Goal: Information Seeking & Learning: Learn about a topic

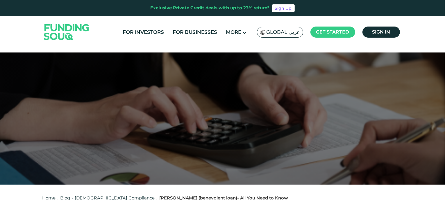
click at [289, 35] on div "Global عربي" at bounding box center [280, 32] width 46 height 11
click at [286, 31] on span "Global عربي" at bounding box center [283, 32] width 33 height 7
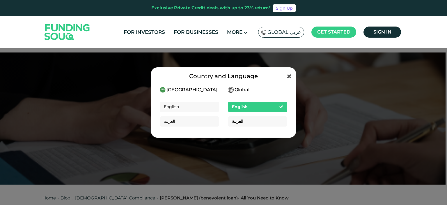
click at [245, 120] on div "العربية" at bounding box center [257, 121] width 59 height 10
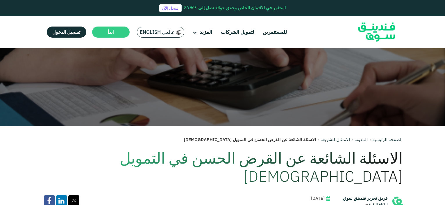
scroll to position [116, 0]
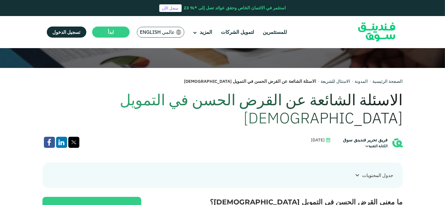
click at [355, 105] on h1 "الاسئلة الشائعة عن القرض الحسن في التمويل الإسلامي" at bounding box center [222, 108] width 361 height 36
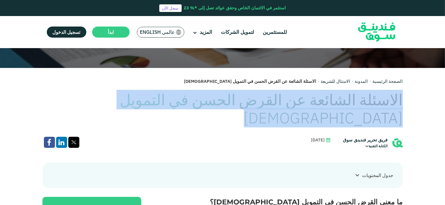
click at [355, 105] on h1 "الاسئلة الشائعة عن القرض الحسن في التمويل الإسلامي" at bounding box center [222, 108] width 361 height 36
copy div "الاسئلة الشائعة عن القرض الحسن في التمويل الإسلامي"
click at [359, 81] on link "المدونة" at bounding box center [361, 81] width 13 height 6
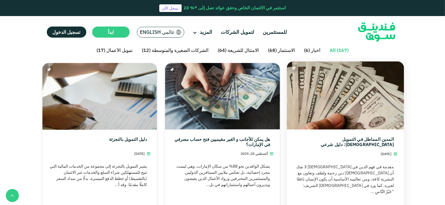
scroll to position [145, 0]
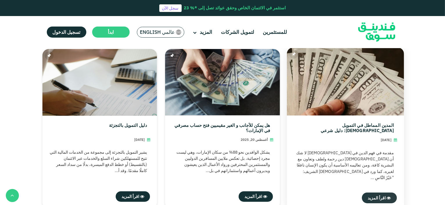
click at [384, 198] on span "اقرأ المزيد" at bounding box center [377, 197] width 18 height 5
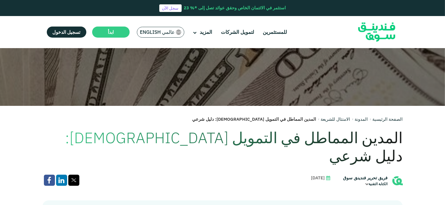
scroll to position [116, 0]
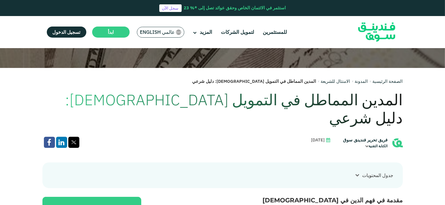
click at [358, 173] on icon at bounding box center [358, 175] width 4 height 4
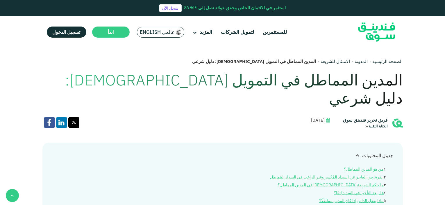
scroll to position [175, 0]
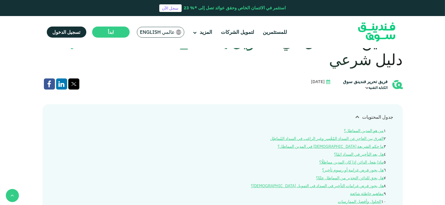
click at [360, 114] on icon at bounding box center [358, 116] width 4 height 4
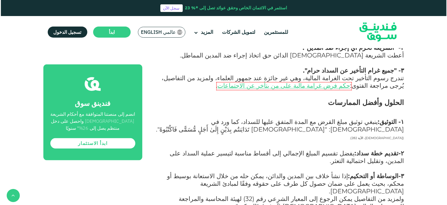
scroll to position [873, 0]
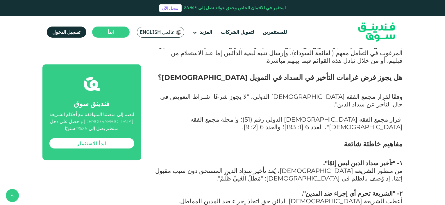
click at [163, 30] on span "عالمي English" at bounding box center [157, 32] width 35 height 7
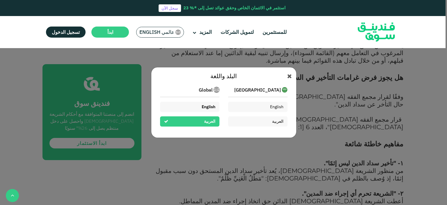
click at [204, 104] on span "English" at bounding box center [209, 106] width 14 height 5
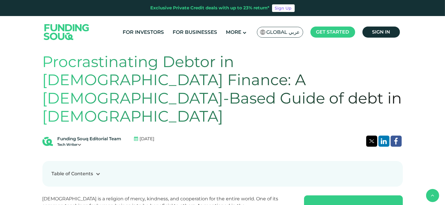
scroll to position [175, 0]
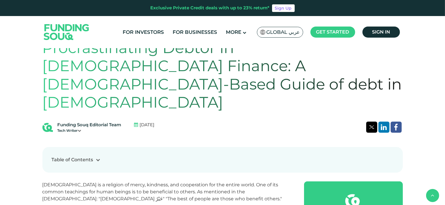
click at [96, 157] on icon at bounding box center [98, 159] width 4 height 4
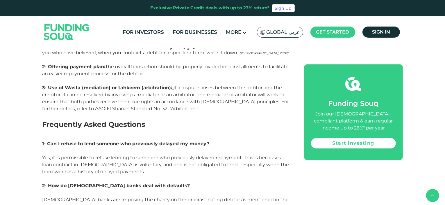
scroll to position [1484, 0]
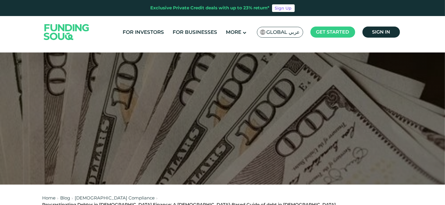
click at [283, 31] on span "Global عربي" at bounding box center [283, 32] width 33 height 7
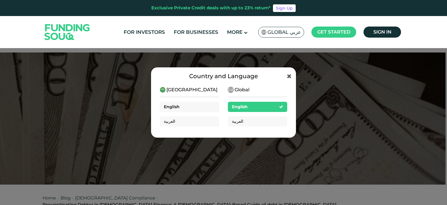
click at [196, 108] on div "English" at bounding box center [189, 107] width 59 height 10
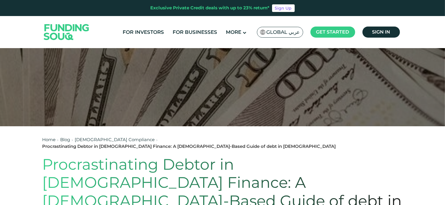
click at [105, 139] on link "[DEMOGRAPHIC_DATA] Compliance" at bounding box center [115, 139] width 80 height 6
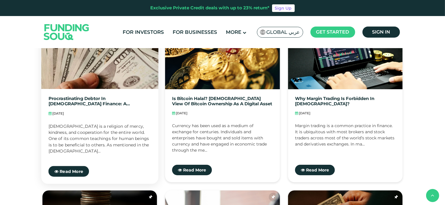
scroll to position [175, 0]
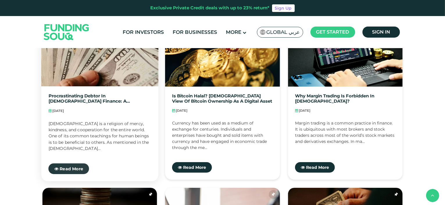
click at [72, 168] on span "Read More" at bounding box center [72, 168] width 24 height 5
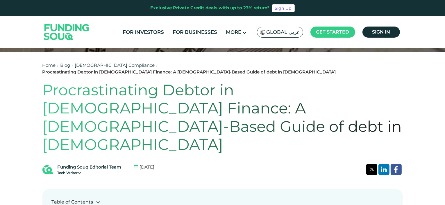
scroll to position [145, 0]
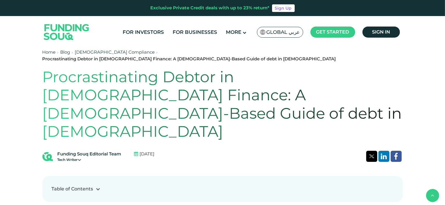
click at [230, 90] on h1 "Procrastinating Debtor in [DEMOGRAPHIC_DATA] Finance: A [DEMOGRAPHIC_DATA]-Base…" at bounding box center [222, 104] width 361 height 73
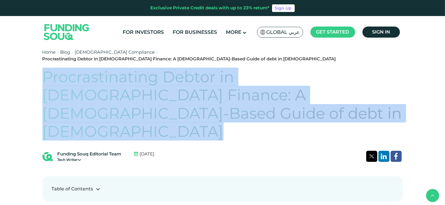
click at [230, 90] on h1 "Procrastinating Debtor in [DEMOGRAPHIC_DATA] Finance: A [DEMOGRAPHIC_DATA]-Base…" at bounding box center [222, 104] width 361 height 73
copy div "Procrastinating Debtor in [DEMOGRAPHIC_DATA] Finance: A [DEMOGRAPHIC_DATA]-Base…"
